Goal: Task Accomplishment & Management: Manage account settings

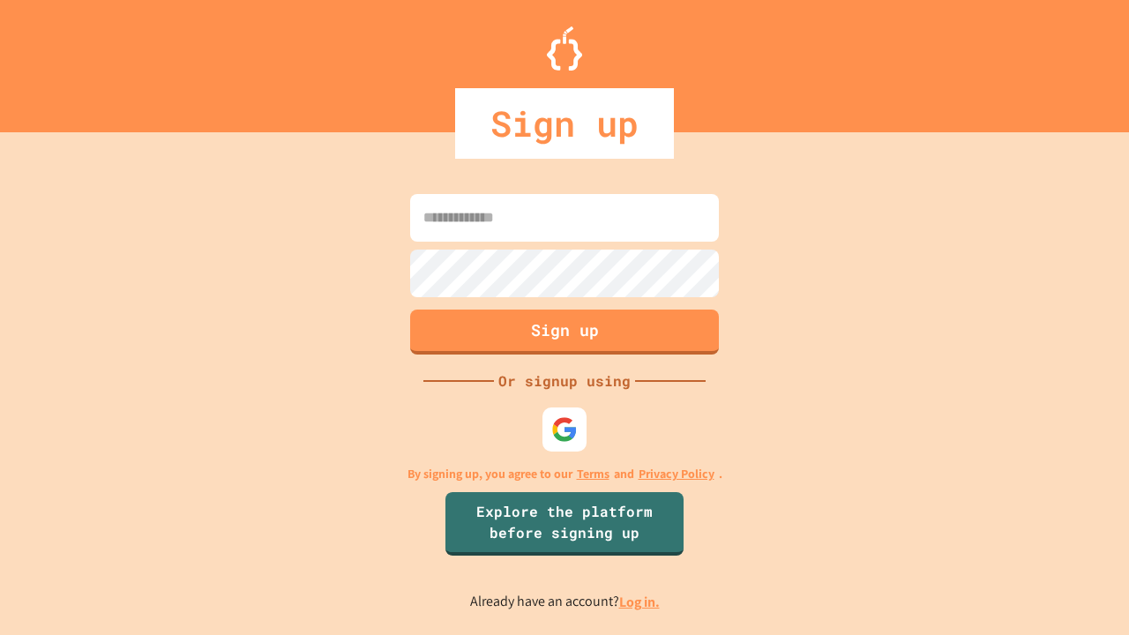
click at [640, 602] on link "Log in." at bounding box center [639, 602] width 41 height 19
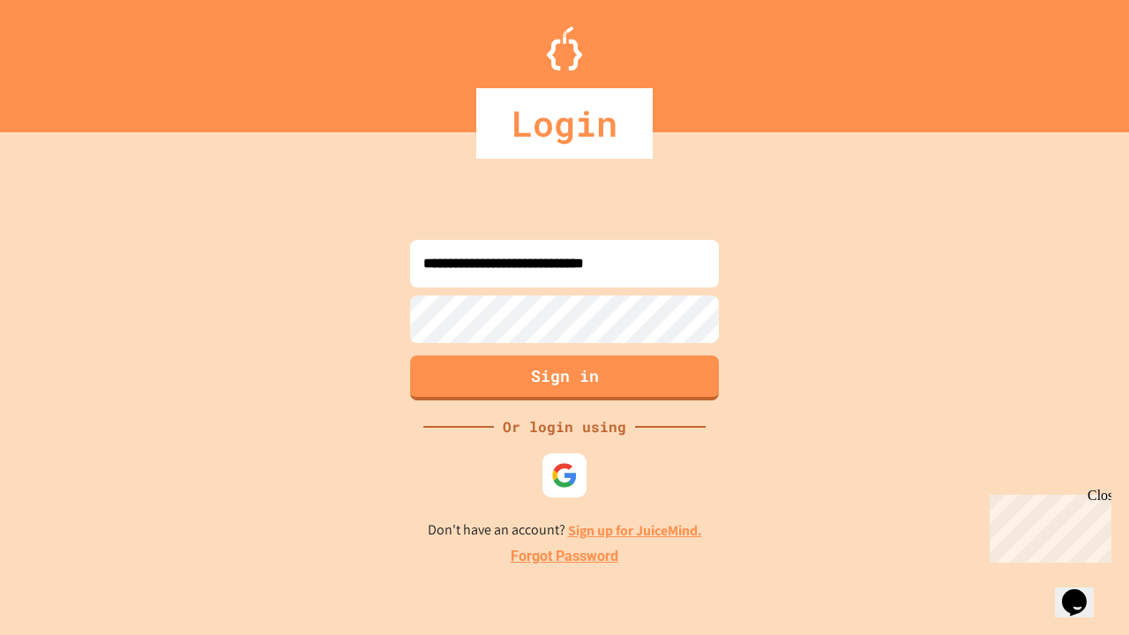
type input "**********"
